Goal: Task Accomplishment & Management: Use online tool/utility

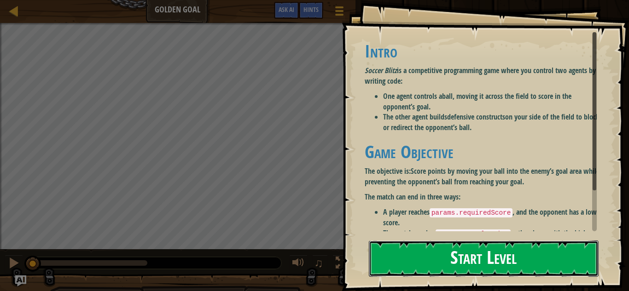
click at [508, 257] on button "Start Level" at bounding box center [484, 259] width 230 height 36
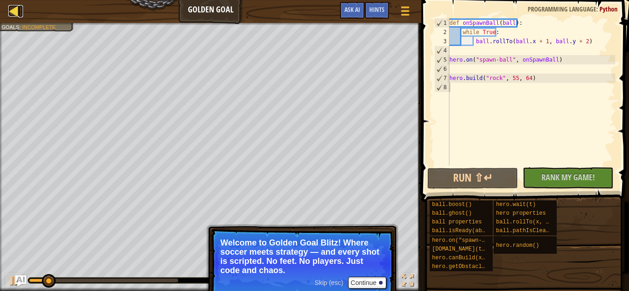
click at [11, 10] on div at bounding box center [14, 11] width 12 height 12
